Goal: Transaction & Acquisition: Purchase product/service

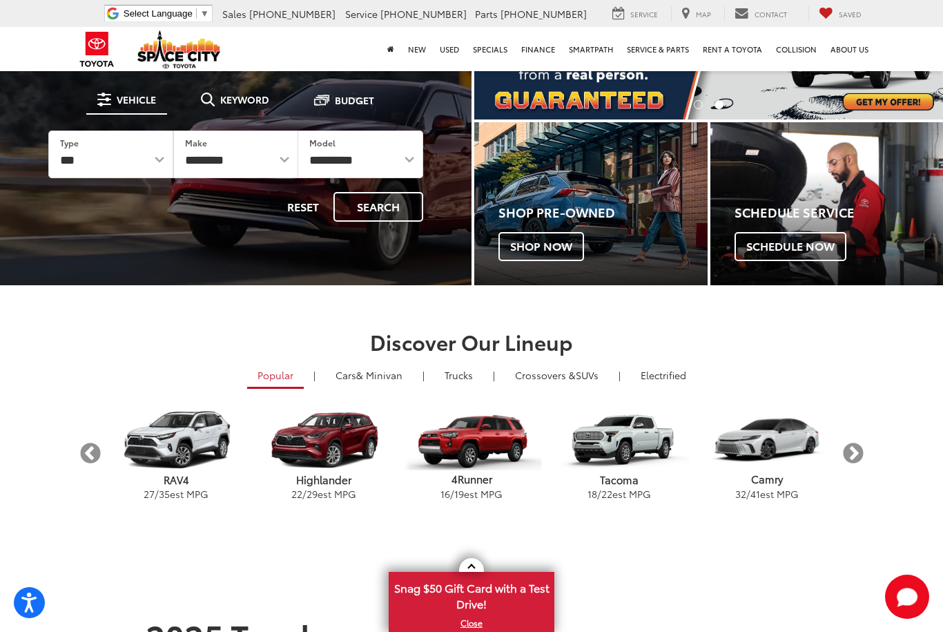
scroll to position [98, 0]
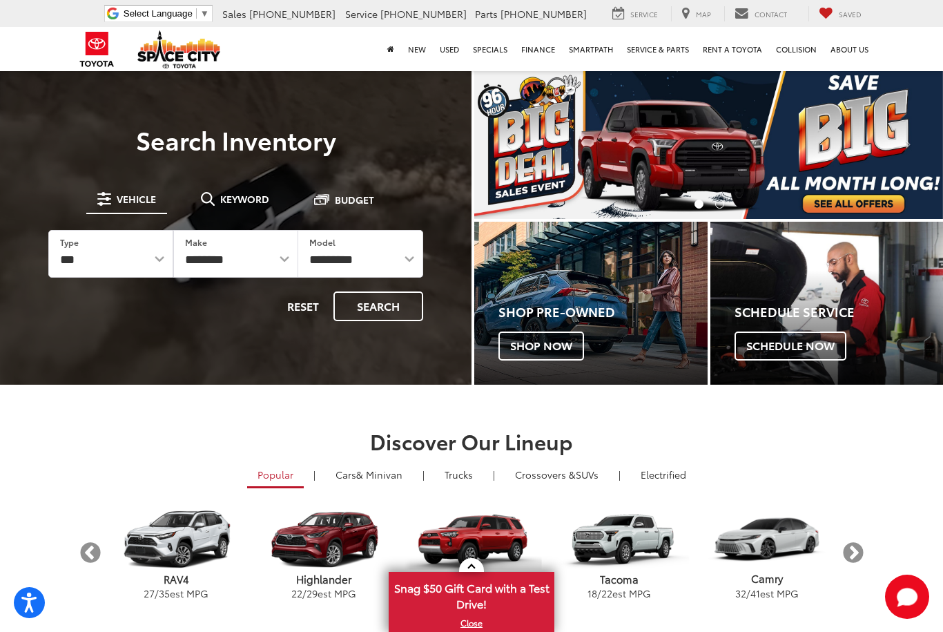
click at [865, 202] on img "carousel slide number 1 of 2" at bounding box center [708, 144] width 469 height 150
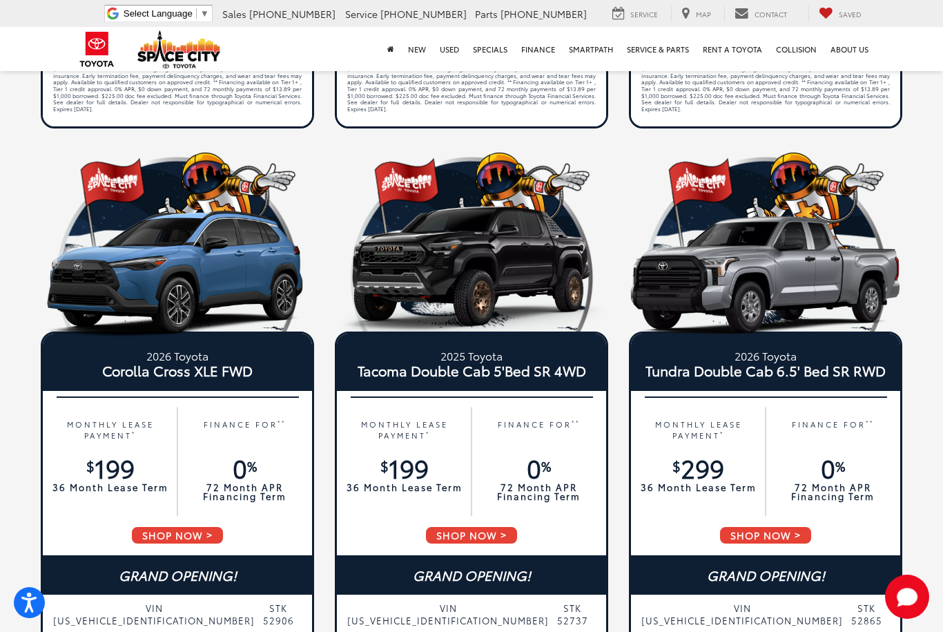
scroll to position [603, 0]
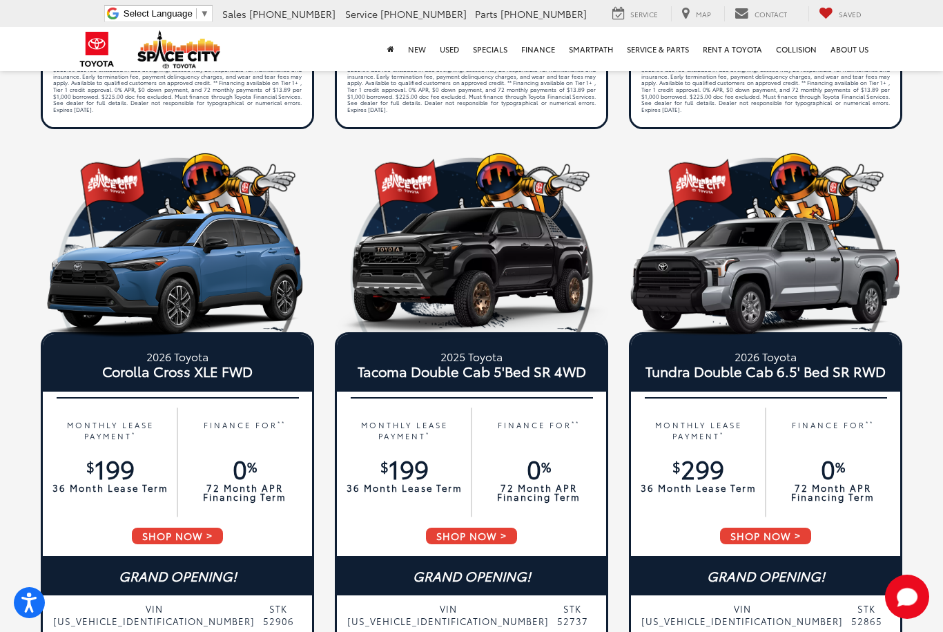
click at [185, 539] on span "SHOP NOW" at bounding box center [177, 535] width 94 height 19
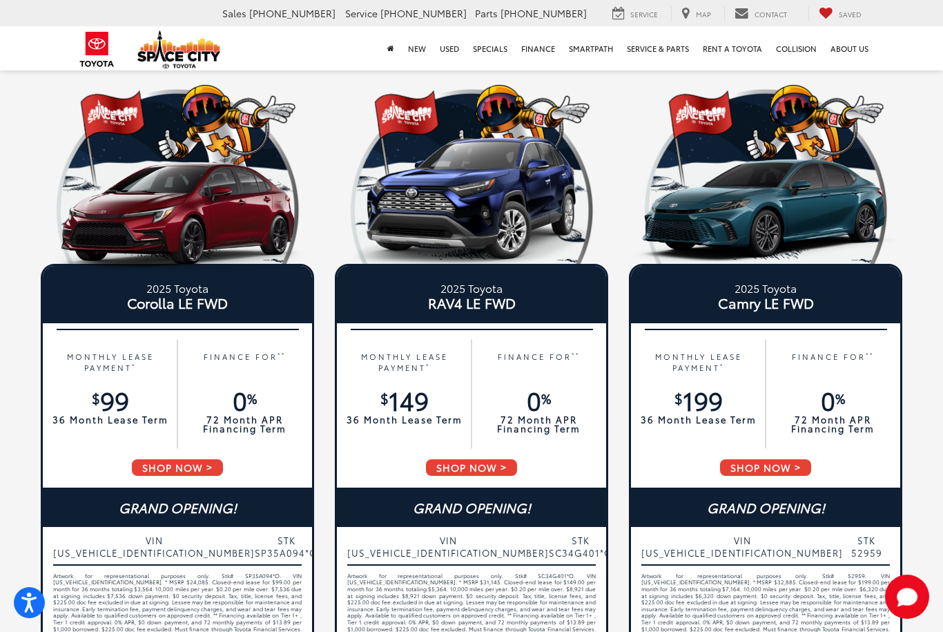
scroll to position [72, 0]
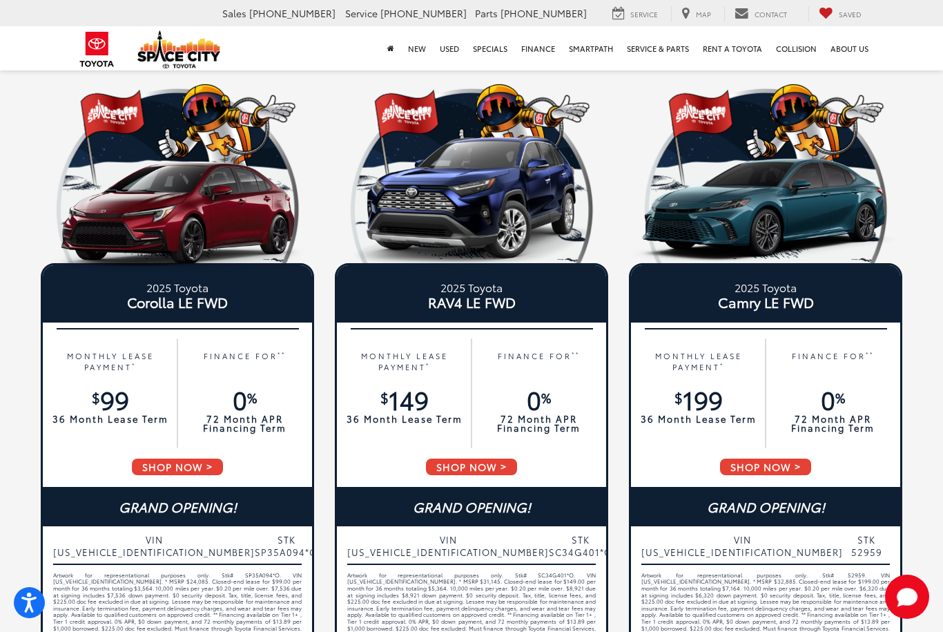
click at [194, 466] on span "SHOP NOW" at bounding box center [177, 466] width 94 height 19
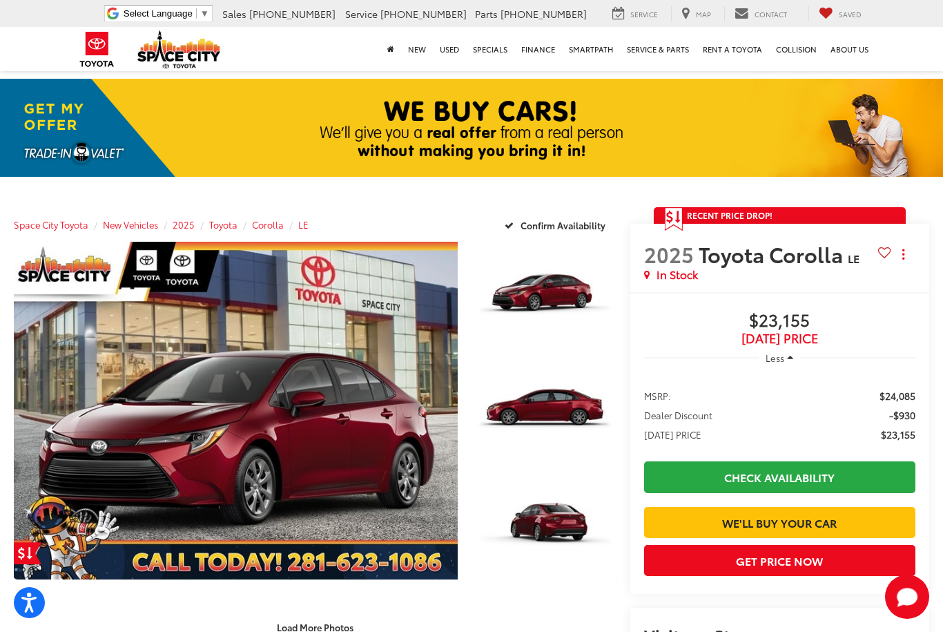
click at [775, 490] on link "Check Availability" at bounding box center [779, 476] width 271 height 31
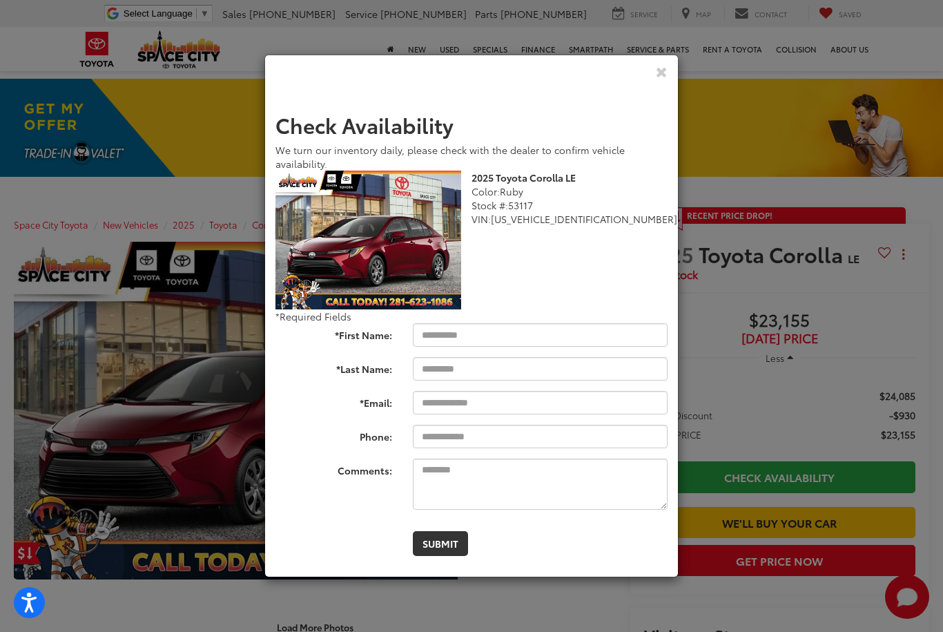
click at [667, 79] on icon "Close" at bounding box center [662, 71] width 12 height 14
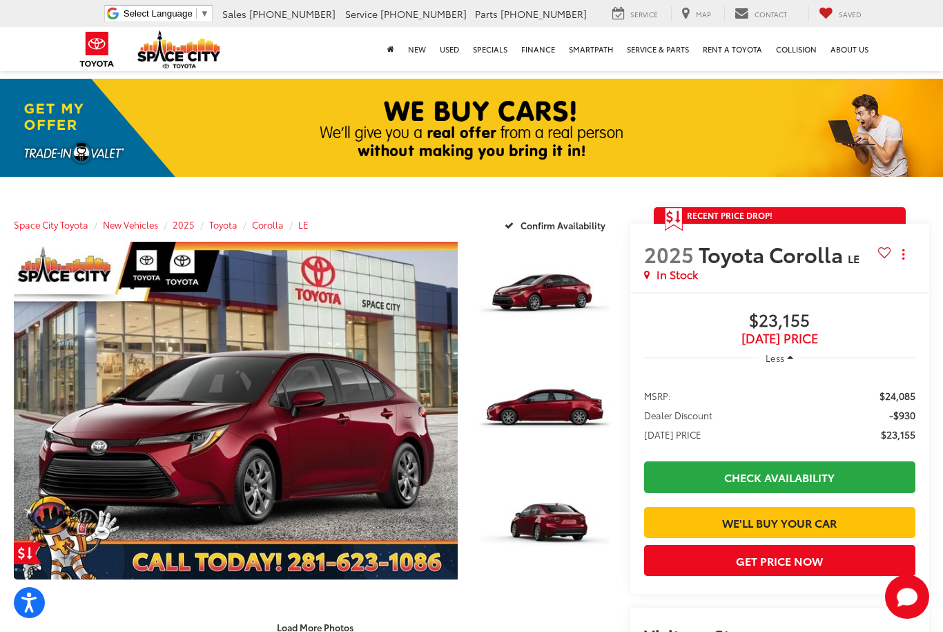
click at [729, 218] on span "Recent Price Drop!" at bounding box center [730, 215] width 86 height 12
